Goal: Task Accomplishment & Management: Manage account settings

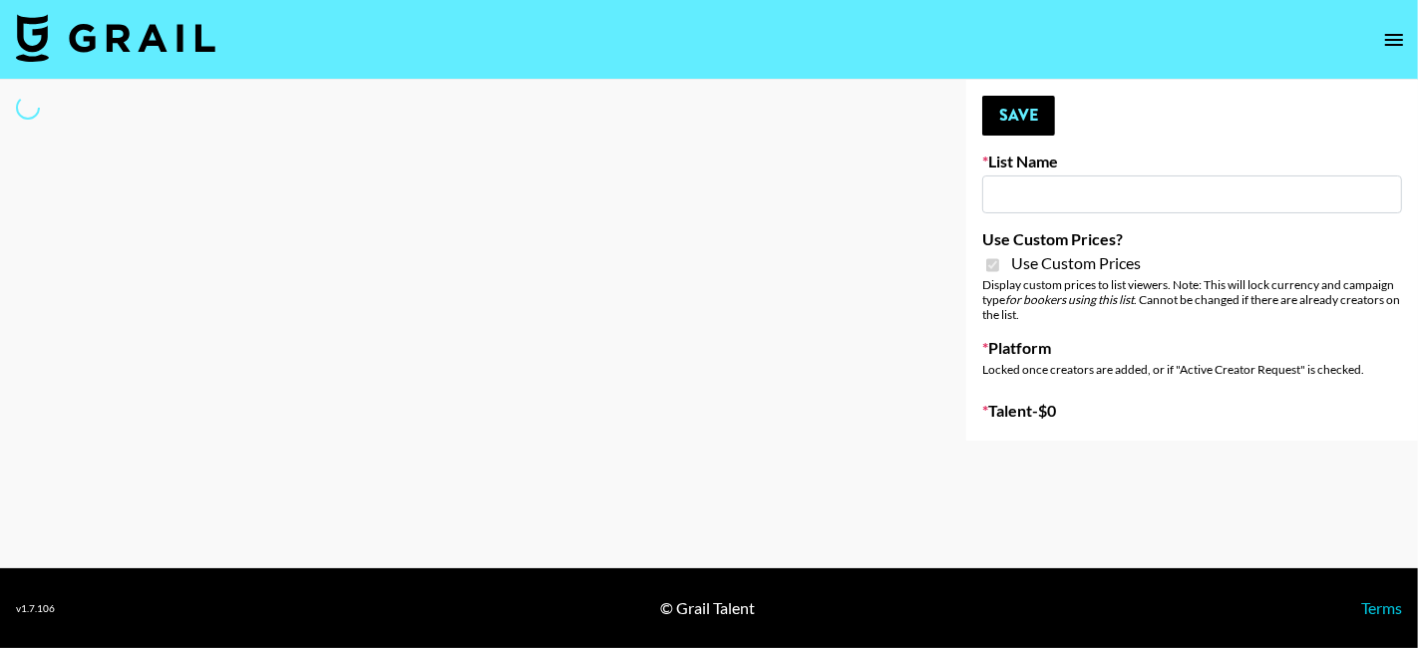
type input "Evry Jewels"
checkbox input "true"
select select "Brand"
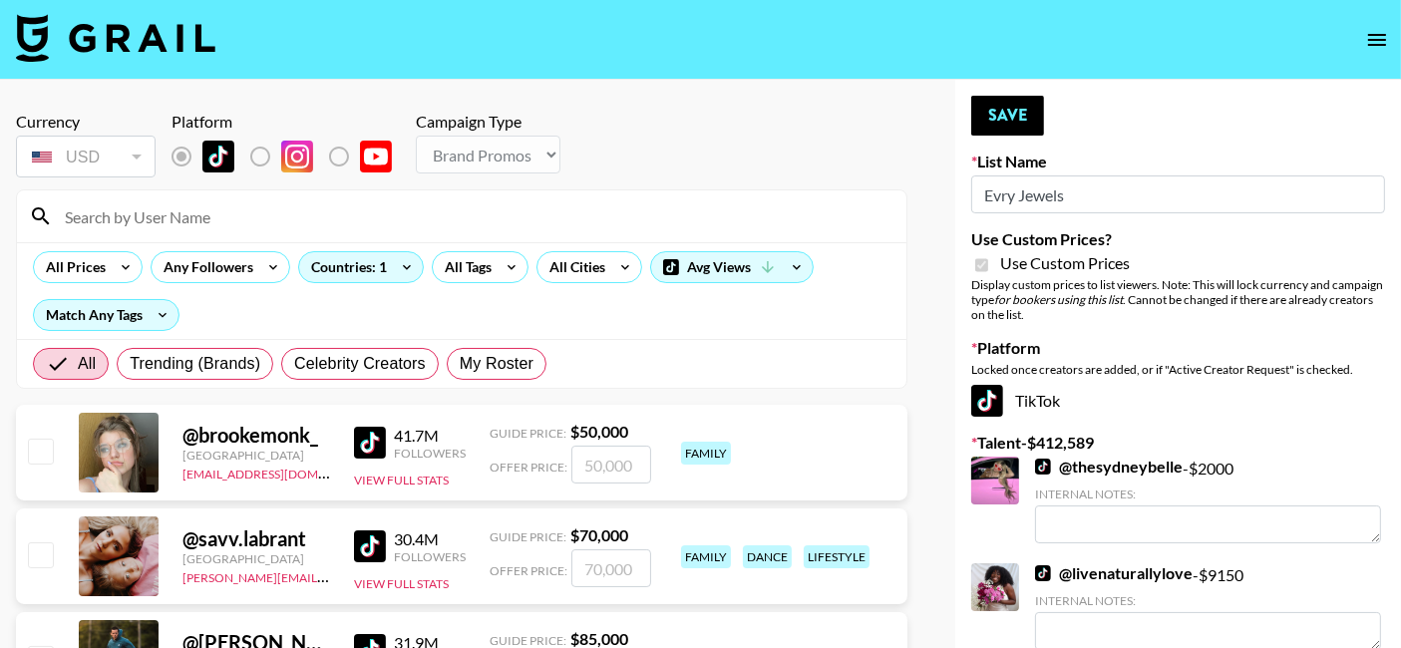
click at [296, 210] on input at bounding box center [474, 216] width 842 height 32
type input "lexc"
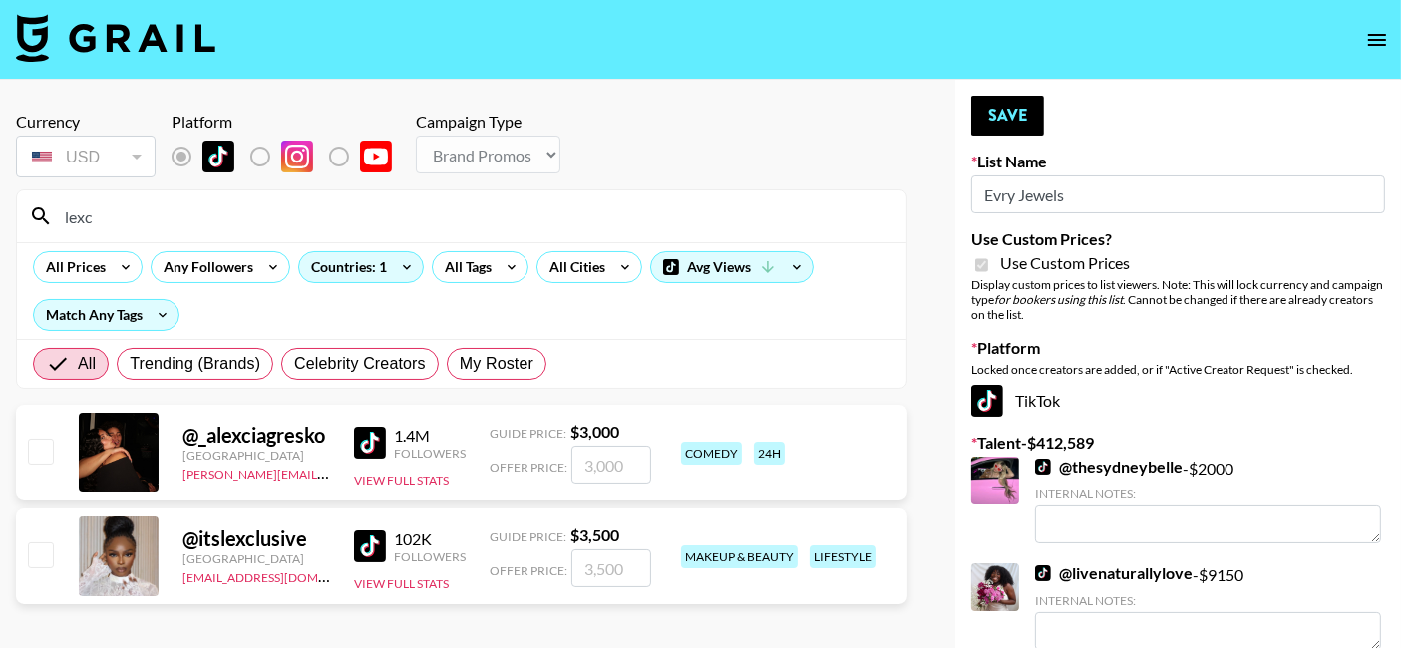
click at [579, 578] on input "number" at bounding box center [611, 568] width 80 height 38
checkbox input "true"
type input "2500"
click at [1020, 131] on button "Save" at bounding box center [1007, 116] width 73 height 40
